Goal: Find specific page/section: Find specific page/section

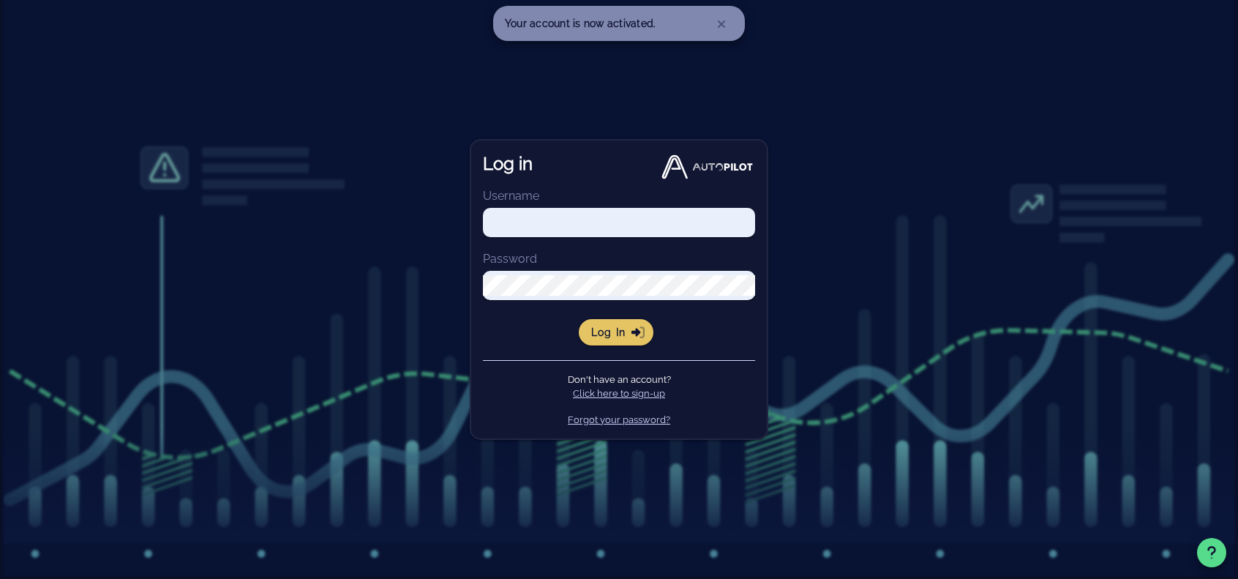
type input "[EMAIL_ADDRESS][DOMAIN_NAME]"
click at [623, 334] on span "Log in" at bounding box center [616, 332] width 52 height 13
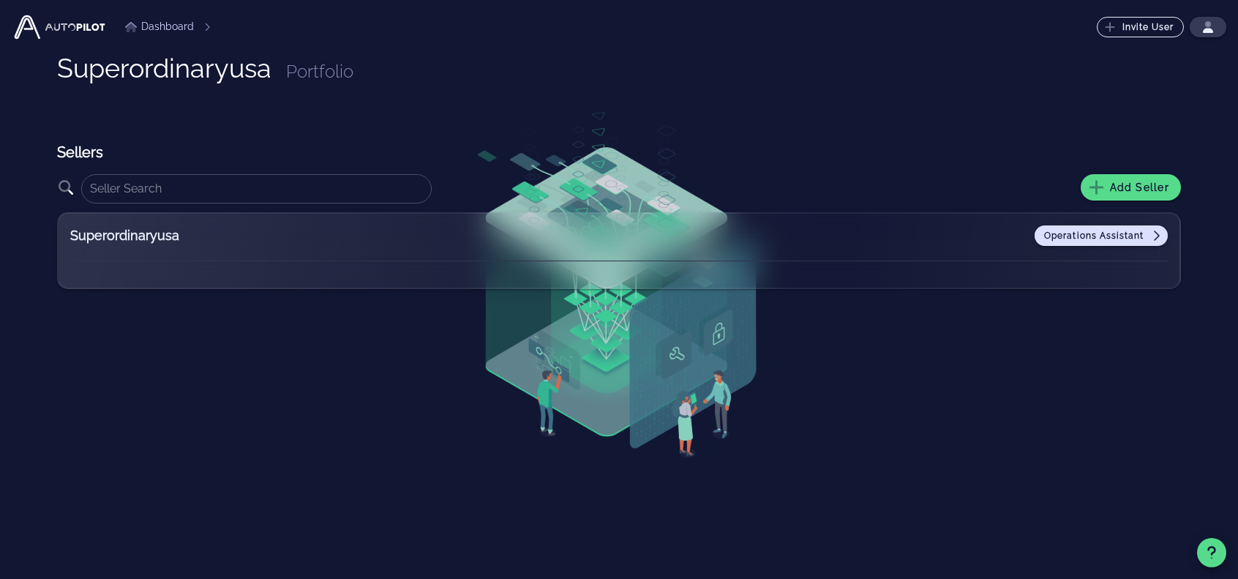
click at [1088, 233] on span "Operations Assistant" at bounding box center [1101, 236] width 116 height 12
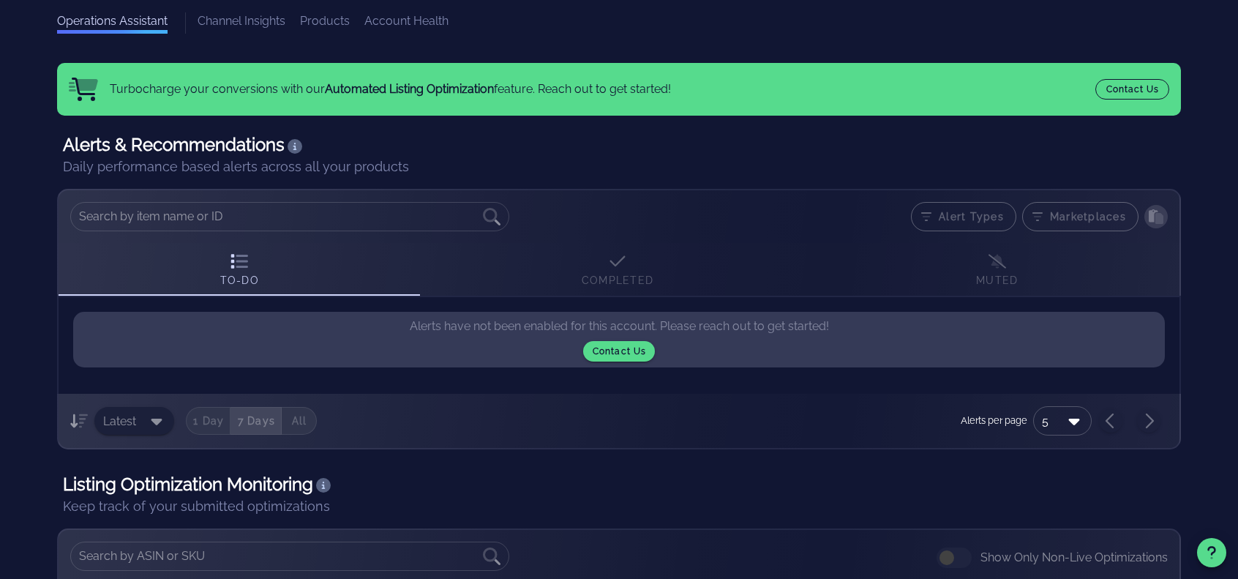
scroll to position [78, 0]
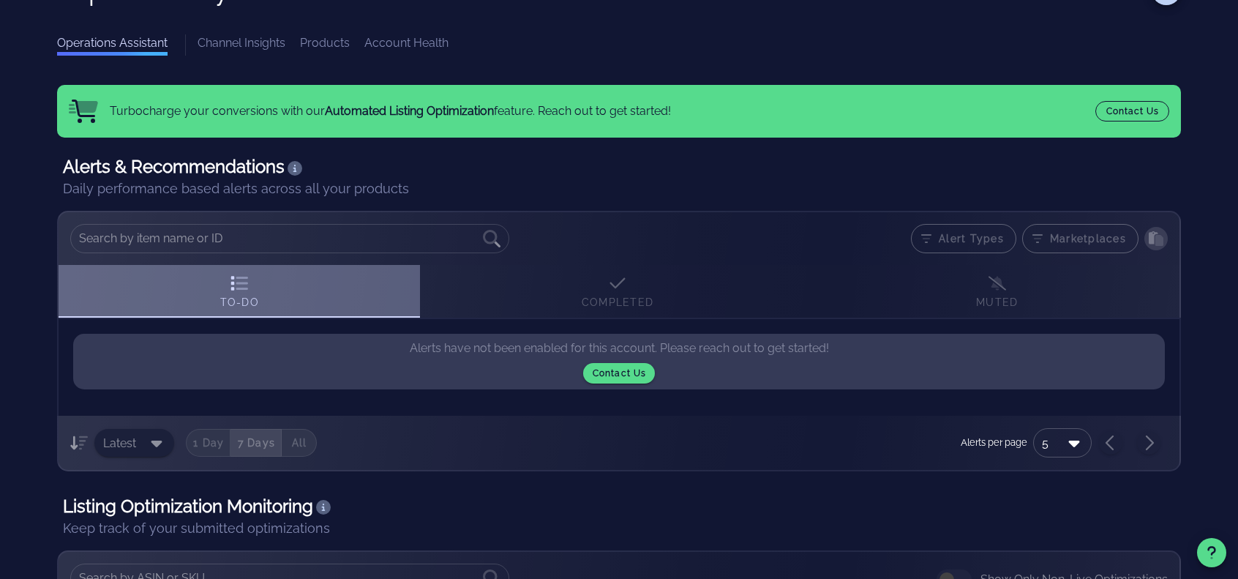
click at [240, 287] on icon at bounding box center [242, 283] width 12 height 13
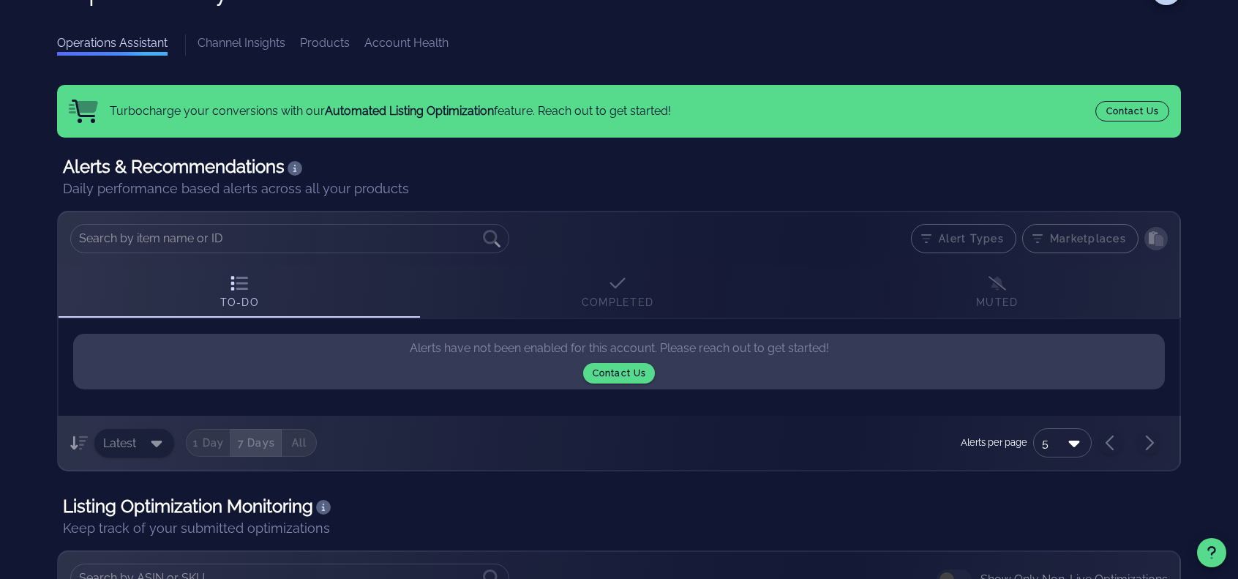
click at [619, 292] on div "To-Do Completed Muted" at bounding box center [619, 291] width 1121 height 53
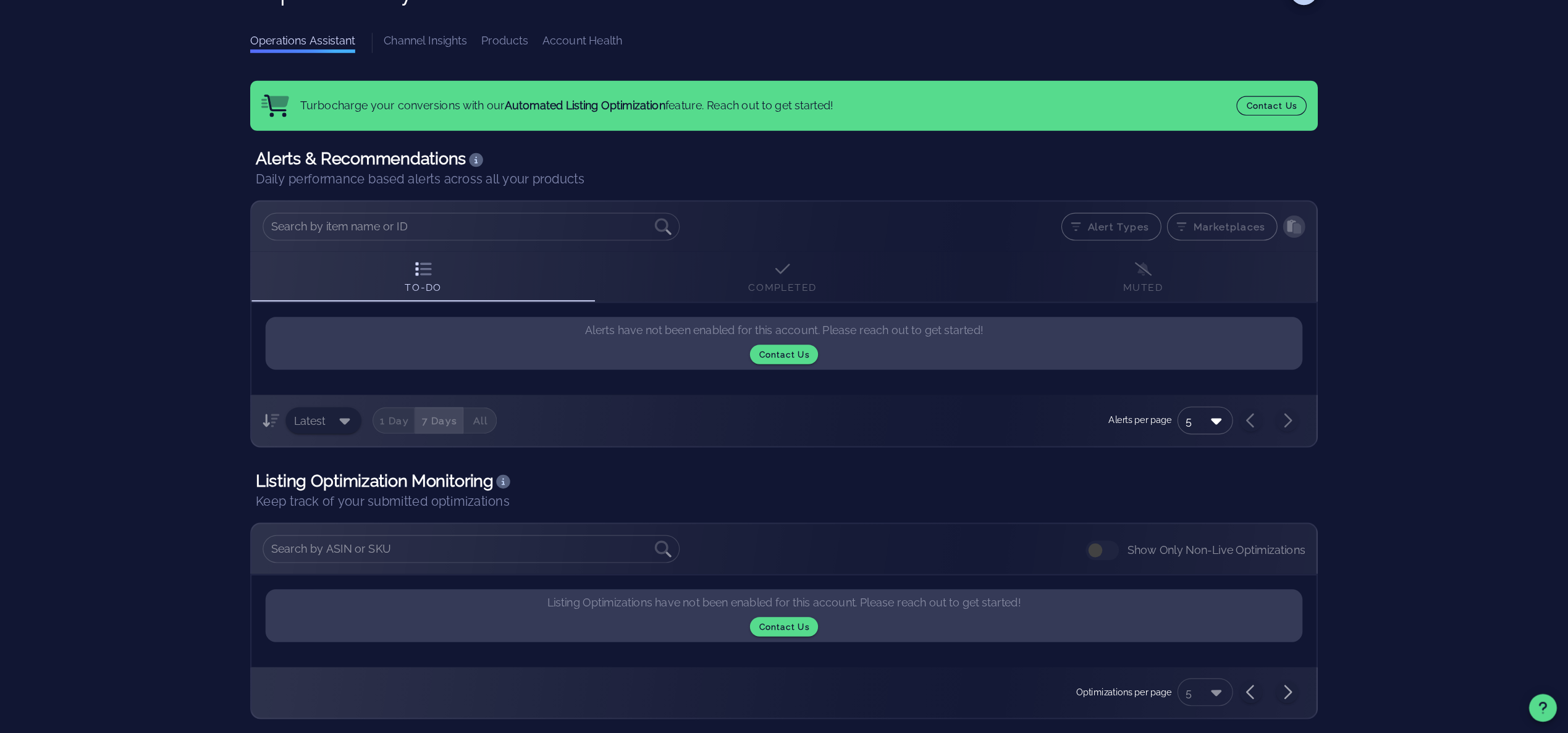
scroll to position [6, 0]
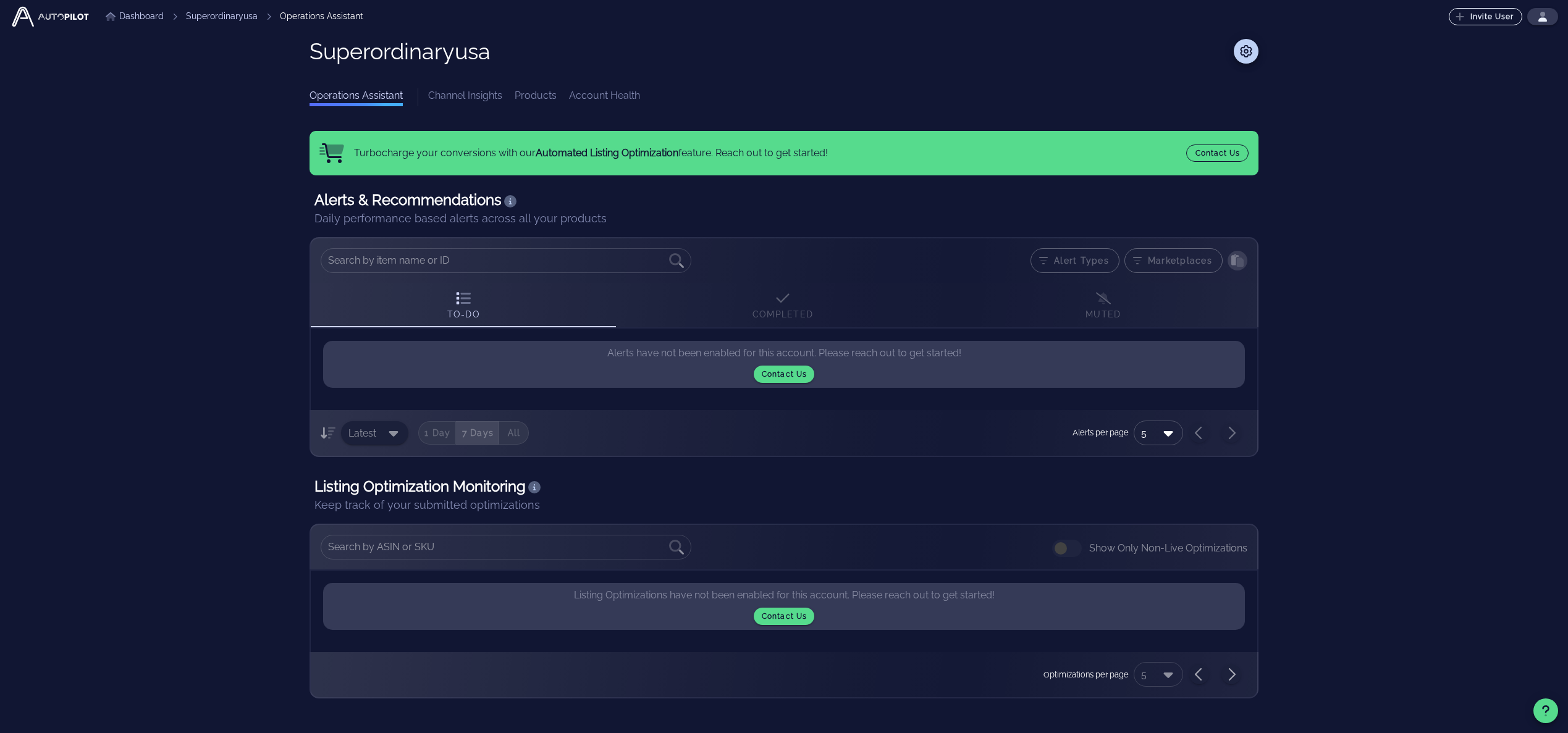
drag, startPoint x: 914, startPoint y: 3, endPoint x: 185, endPoint y: 186, distance: 751.6
click at [185, 186] on div "Dashboard Superordinaryusa Operations Assistant Invite User ⬆️ Upgrade Your Pla…" at bounding box center [784, 346] width 1548 height 705
click at [735, 458] on div "Alerts & Recommendations Daily performance based alerts across all your product…" at bounding box center [784, 442] width 949 height 513
click at [536, 486] on icon "button" at bounding box center [534, 486] width 3 height 6
click at [465, 93] on link "Channel Insights" at bounding box center [465, 97] width 74 height 18
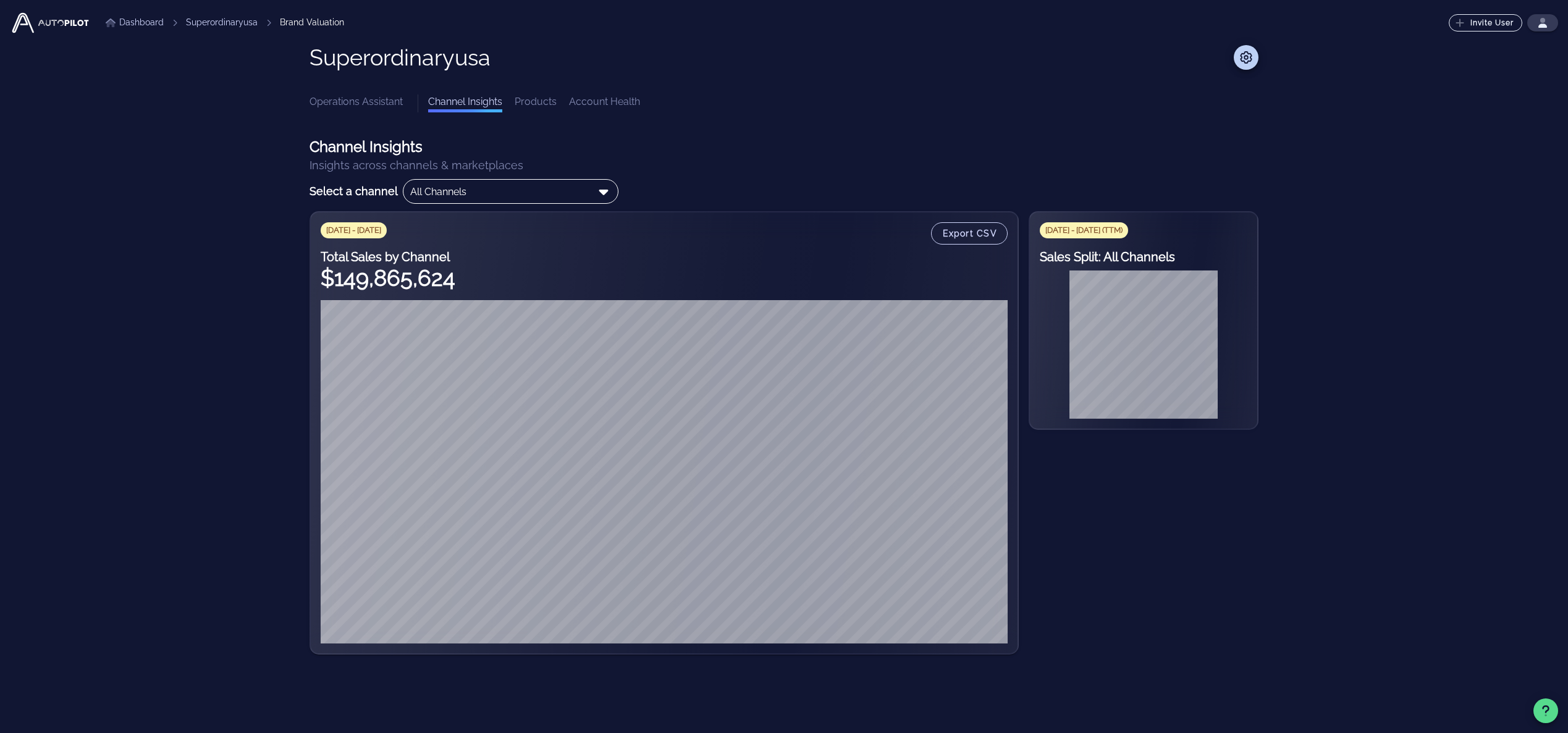
click at [599, 190] on icon at bounding box center [603, 193] width 9 height 6
click at [514, 217] on div "Amazon" at bounding box center [502, 221] width 182 height 10
click at [578, 190] on icon at bounding box center [586, 192] width 15 height 15
click at [541, 103] on link "Products" at bounding box center [535, 103] width 42 height 18
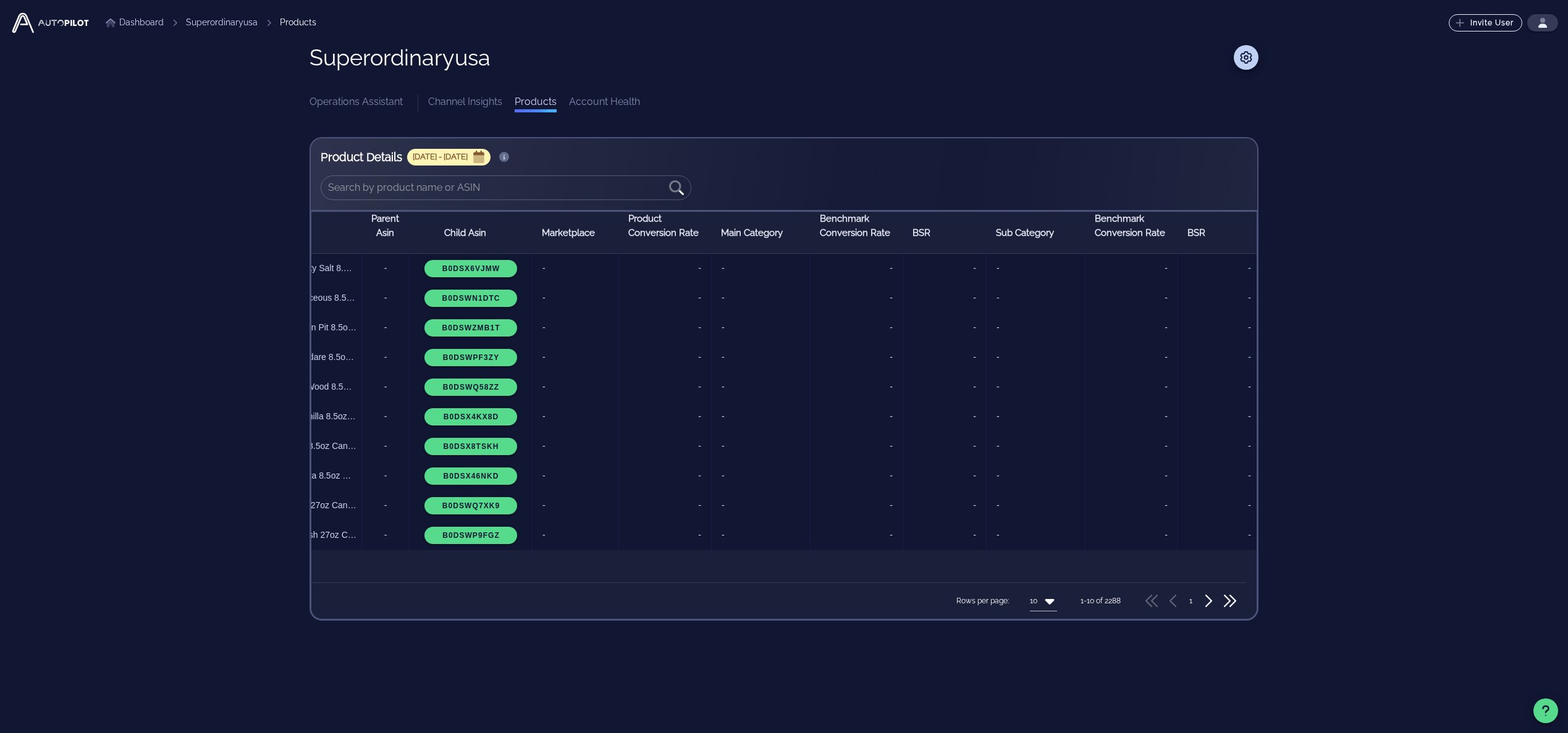
scroll to position [0, 78]
click at [480, 158] on icon "button" at bounding box center [478, 160] width 11 height 8
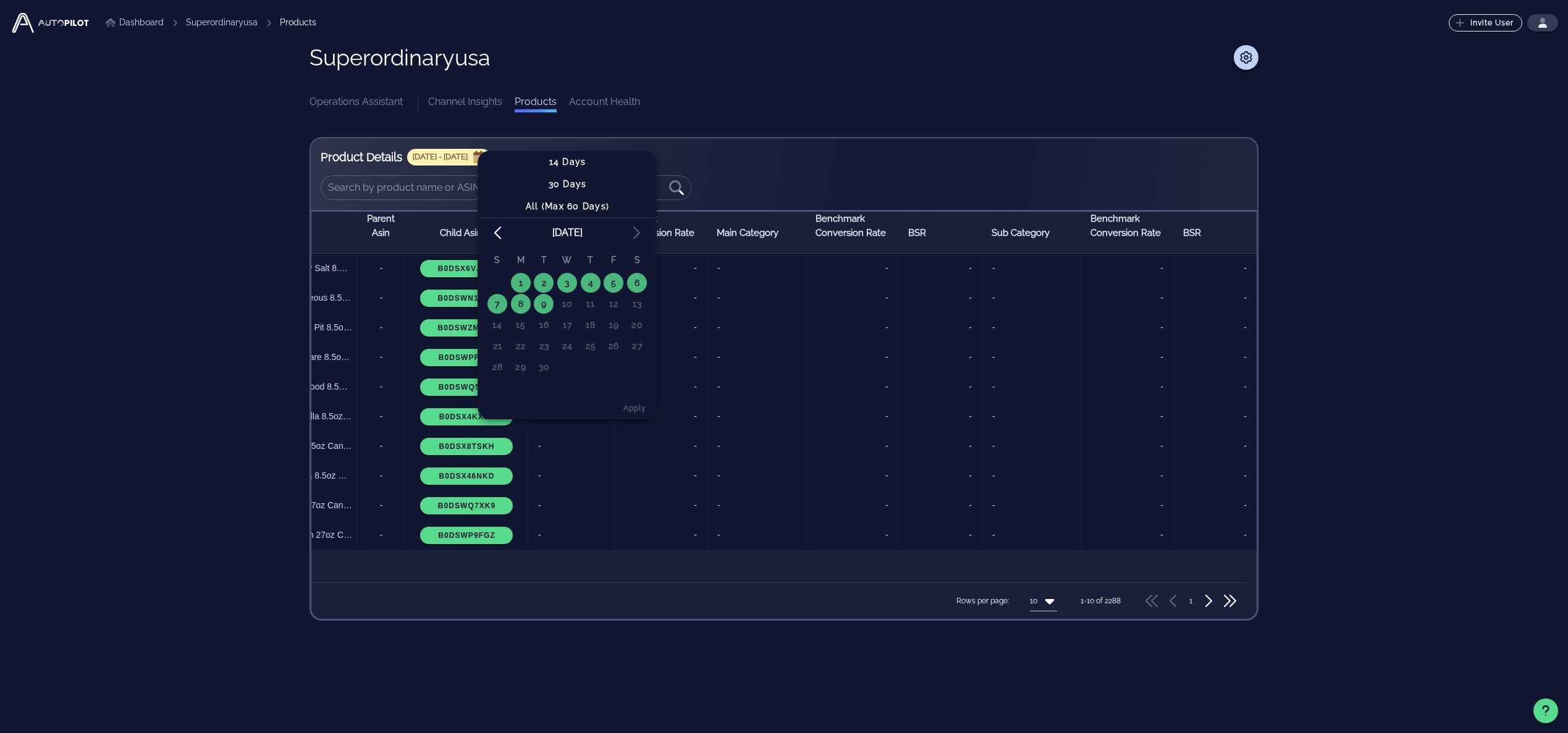
click at [475, 103] on link "Channel Insights" at bounding box center [465, 103] width 74 height 18
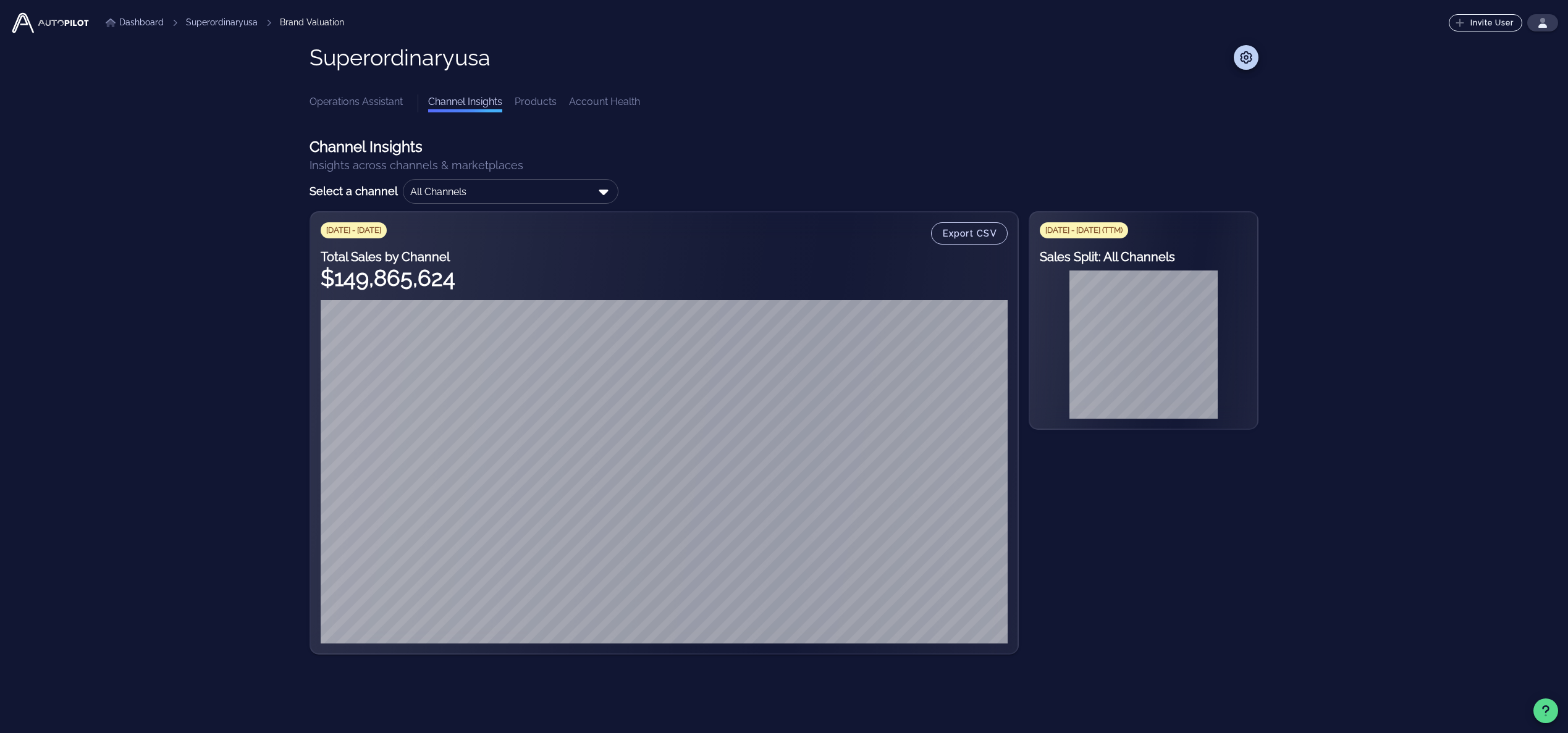
click at [596, 103] on link "Account Health" at bounding box center [605, 103] width 71 height 18
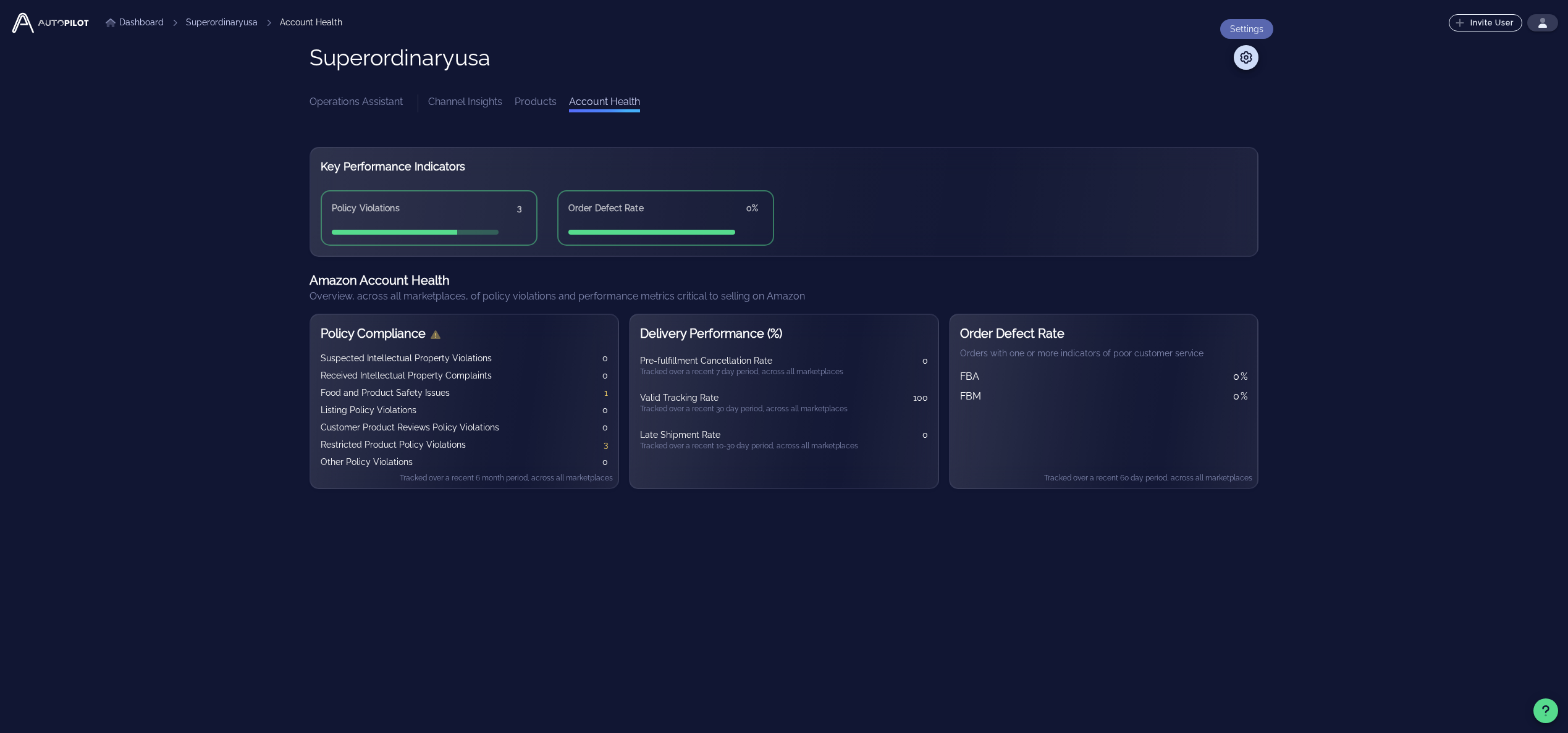
click at [1044, 55] on icon at bounding box center [1246, 57] width 15 height 13
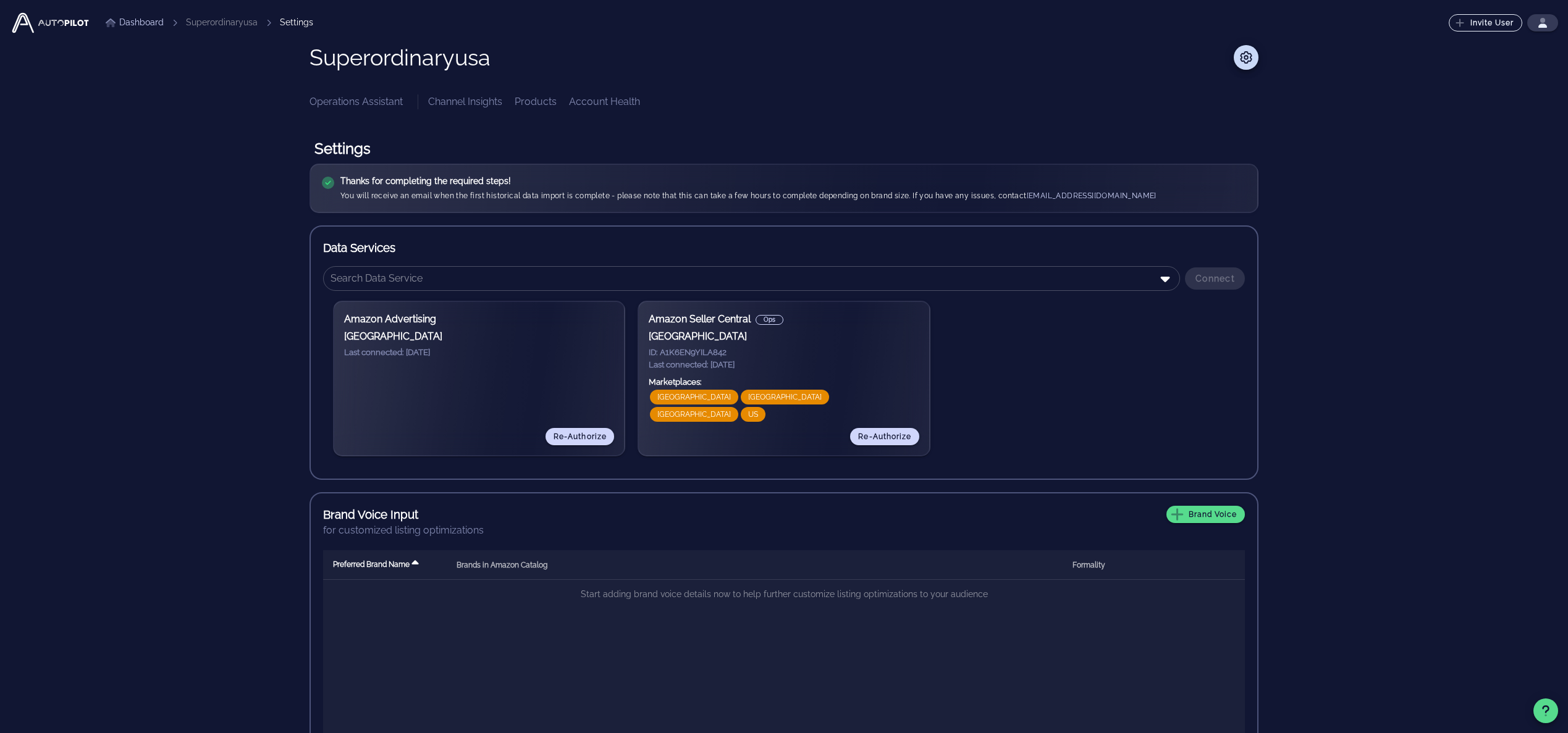
click at [124, 22] on link "Dashboard" at bounding box center [134, 22] width 58 height 13
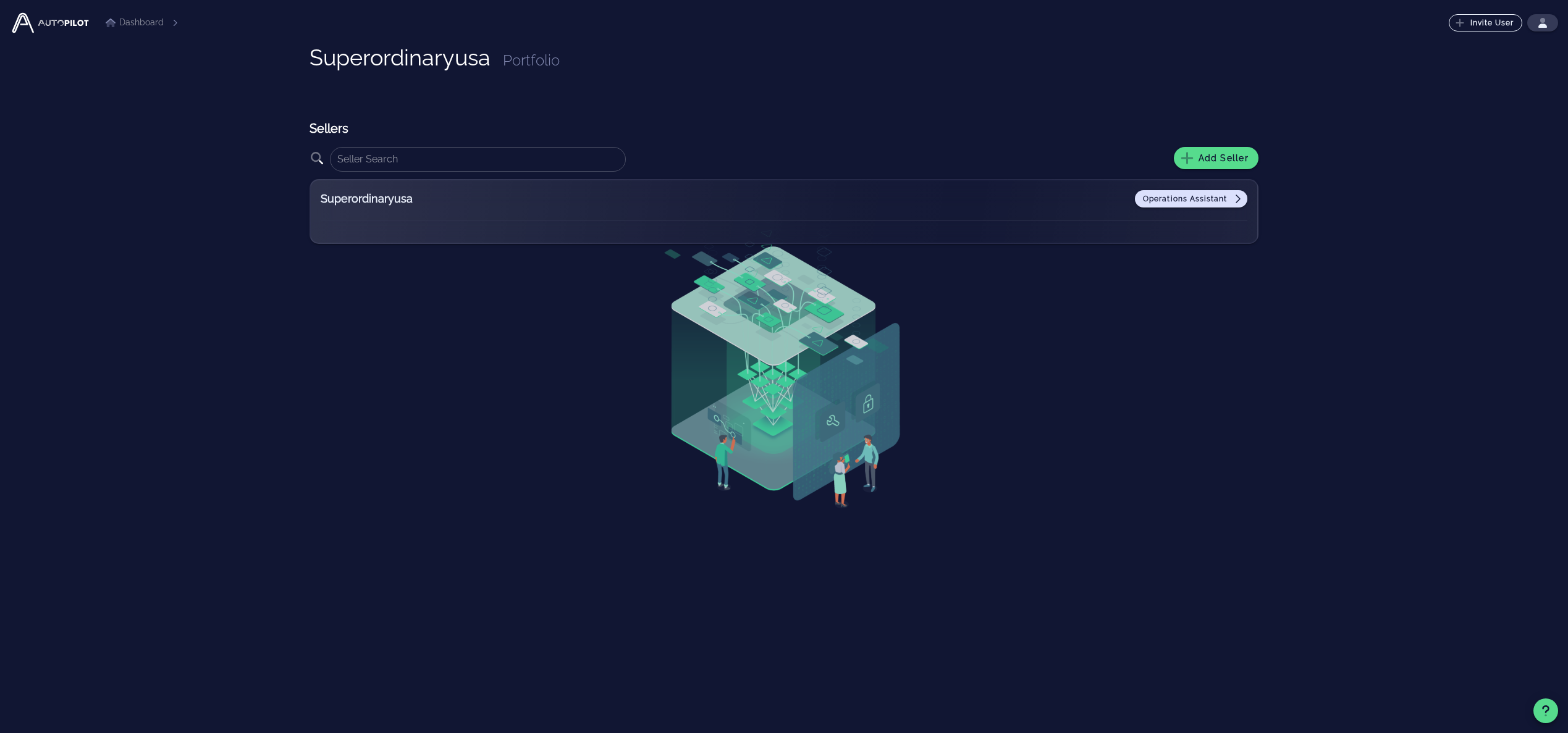
click at [1044, 201] on span "Operations Assistant" at bounding box center [1191, 199] width 98 height 10
